Goal: Task Accomplishment & Management: Complete application form

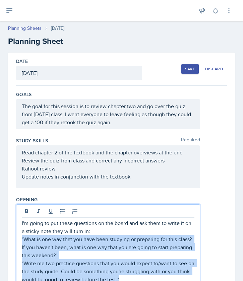
scroll to position [116, 0]
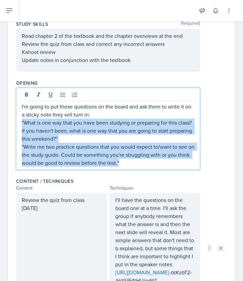
click at [160, 138] on p ""What is one way that you have been studying or preparing for this class? If yo…" at bounding box center [108, 130] width 172 height 24
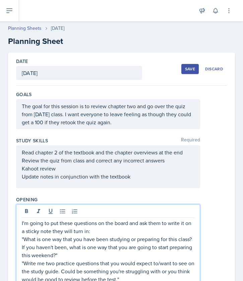
scroll to position [0, 0]
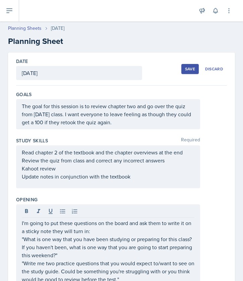
click at [208, 192] on div "Study Skills Required Read chapter 2 of the textbook and the chapter overviews …" at bounding box center [121, 164] width 211 height 59
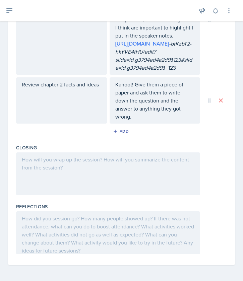
scroll to position [349, 0]
click at [90, 163] on div at bounding box center [108, 173] width 184 height 43
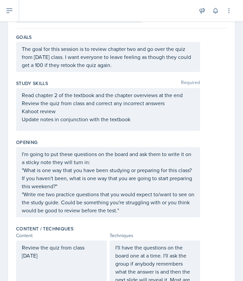
scroll to position [62, 0]
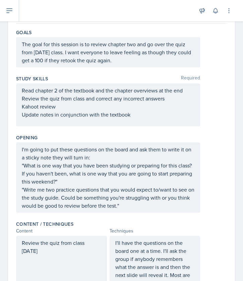
drag, startPoint x: 21, startPoint y: 190, endPoint x: 114, endPoint y: 205, distance: 94.4
click at [114, 205] on div "I'm going to put these questions on the board and ask them to write it on a sti…" at bounding box center [108, 177] width 184 height 70
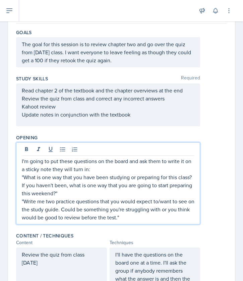
click at [122, 216] on p ""Write me two practice questions that you would expect to/want to see on the st…" at bounding box center [108, 209] width 172 height 24
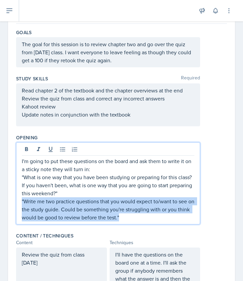
drag, startPoint x: 113, startPoint y: 217, endPoint x: 20, endPoint y: 202, distance: 93.9
click at [20, 202] on div "I'm going to put these questions on the board and ask them to write it on a sti…" at bounding box center [108, 183] width 184 height 82
copy p ""Write me two practice questions that you would expect to/want to see on the st…"
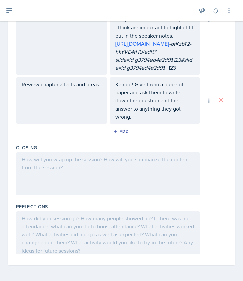
click at [62, 173] on div at bounding box center [108, 173] width 184 height 43
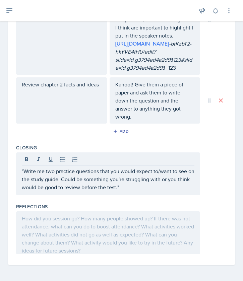
click at [205, 138] on div "Add" at bounding box center [121, 132] width 211 height 13
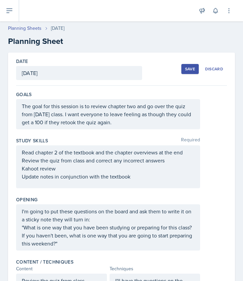
scroll to position [0, 0]
click at [191, 71] on div "Save" at bounding box center [190, 68] width 10 height 5
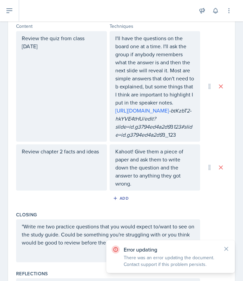
scroll to position [254, 0]
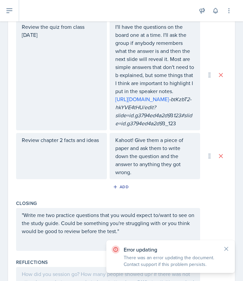
click at [226, 249] on icon at bounding box center [225, 248] width 3 height 3
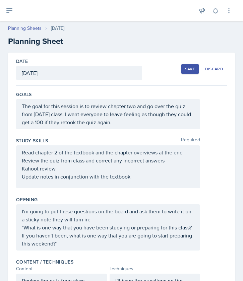
scroll to position [0, 0]
click at [194, 67] on div "Save" at bounding box center [190, 68] width 10 height 5
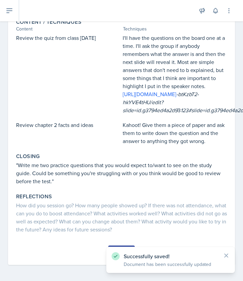
scroll to position [213, 0]
click at [227, 256] on icon at bounding box center [225, 255] width 3 height 3
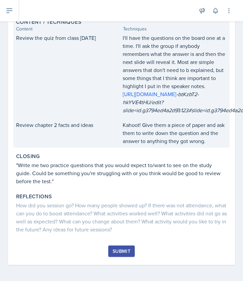
click at [205, 142] on p "Kahoot! Give them a piece of paper and ask them to write down the question and …" at bounding box center [174, 133] width 104 height 24
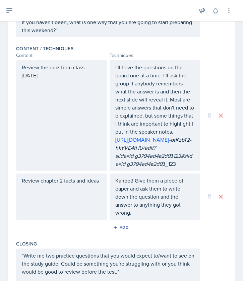
click at [205, 142] on div "Review the quiz from class [DATE] I'll have the questions on the board one at a…" at bounding box center [121, 115] width 211 height 110
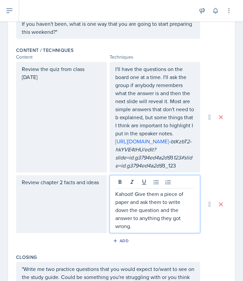
click at [169, 228] on p "Kahoot! Give them a piece of paper and ask them to write down the question and …" at bounding box center [154, 210] width 79 height 40
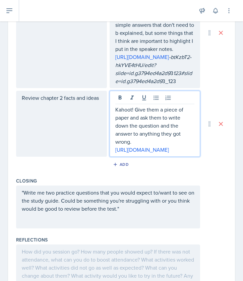
click at [199, 172] on div "Add" at bounding box center [121, 165] width 211 height 13
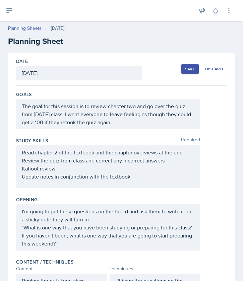
scroll to position [0, 0]
click at [187, 69] on div "Save" at bounding box center [190, 68] width 10 height 5
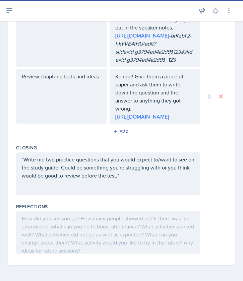
scroll to position [365, 0]
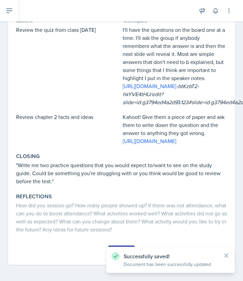
click at [119, 248] on div "Submit" at bounding box center [121, 250] width 18 height 5
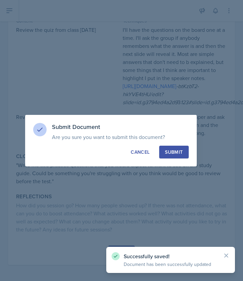
scroll to position [245, 0]
click at [175, 148] on button "Submit" at bounding box center [173, 152] width 29 height 13
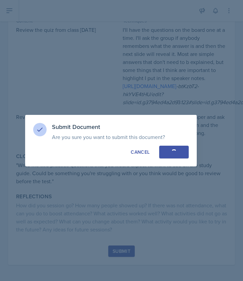
scroll to position [192, 0]
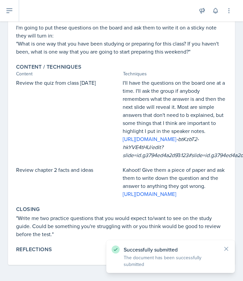
click at [226, 250] on icon at bounding box center [226, 248] width 7 height 7
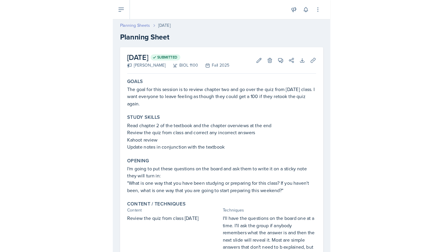
scroll to position [0, 0]
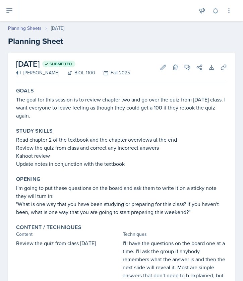
click at [10, 9] on icon at bounding box center [9, 11] width 5 height 4
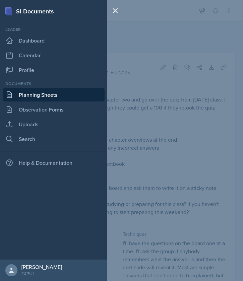
click at [43, 92] on link "Planning Sheets" at bounding box center [54, 94] width 102 height 13
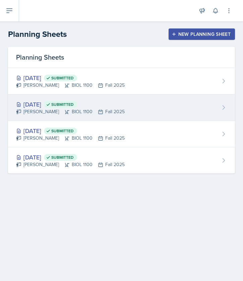
click at [124, 110] on div "[DATE] Submitted [PERSON_NAME] BIOL 1100 Fall 2025" at bounding box center [121, 107] width 227 height 26
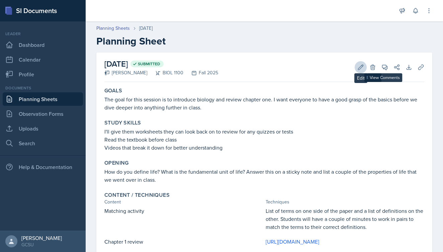
click at [242, 67] on icon at bounding box center [360, 67] width 7 height 7
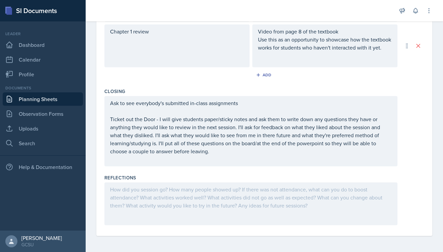
click at [197, 192] on div at bounding box center [250, 203] width 293 height 43
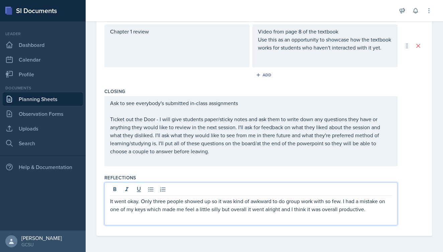
click at [212, 204] on p "It went okay. Only three people showed up so it was kind of awkward to do group…" at bounding box center [251, 205] width 282 height 16
click at [219, 211] on p "It went okay. Only three people showed up, so it was kind of awkward to do grou…" at bounding box center [251, 205] width 282 height 16
click at [242, 210] on p "It went okay. Only three people showed up, so it was kind of awkward to do grou…" at bounding box center [251, 205] width 282 height 16
click at [242, 212] on p "It went okay. Only three people showed up, so it was kind of awkward to do grou…" at bounding box center [251, 205] width 282 height 16
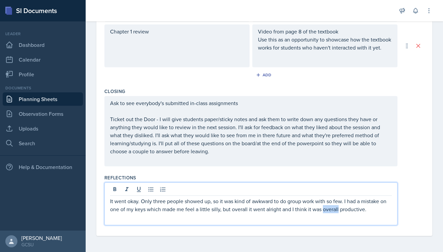
click at [242, 212] on p "It went okay. Only three people showed up, so it was kind of awkward to do grou…" at bounding box center [251, 205] width 282 height 16
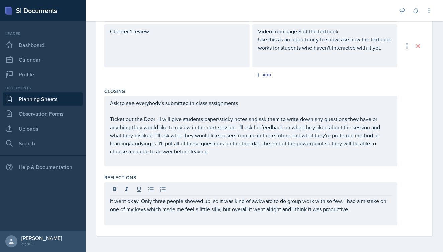
click at [242, 215] on div "It went okay. Only three people showed up, so it was kind of awkward to do grou…" at bounding box center [250, 203] width 293 height 43
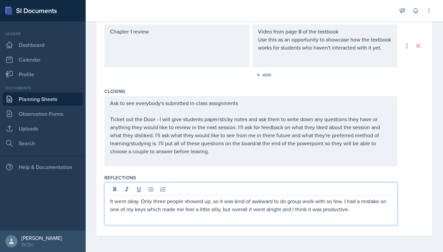
click at [242, 213] on p "It went okay. Only three people showed up, so it was kind of awkward to do grou…" at bounding box center [251, 205] width 282 height 16
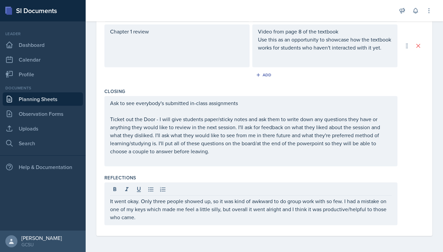
click at [242, 187] on div "It went okay. Only three people showed up, so it was kind of awkward to do grou…" at bounding box center [264, 203] width 320 height 43
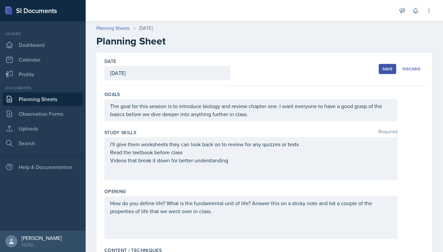
click at [242, 68] on div "Save" at bounding box center [388, 68] width 10 height 5
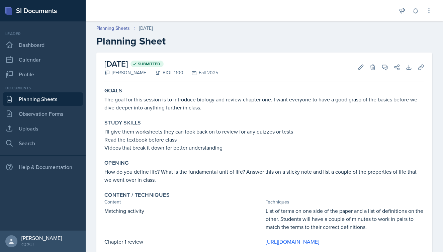
click at [46, 100] on link "Planning Sheets" at bounding box center [43, 98] width 80 height 13
